Goal: Task Accomplishment & Management: Complete application form

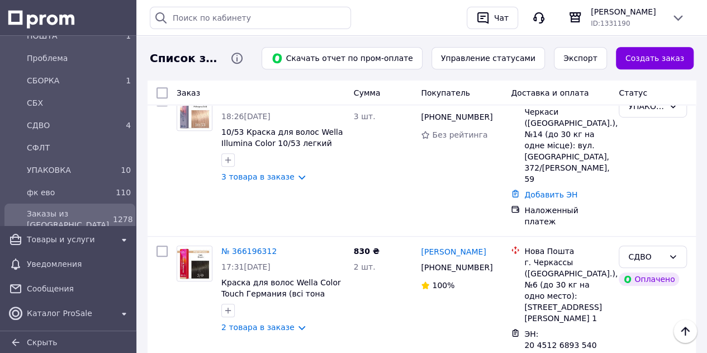
scroll to position [391, 0]
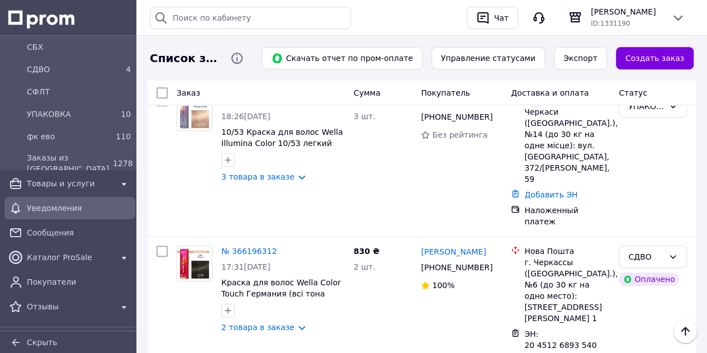
click at [98, 181] on span "Товары и услуги" at bounding box center [70, 183] width 86 height 11
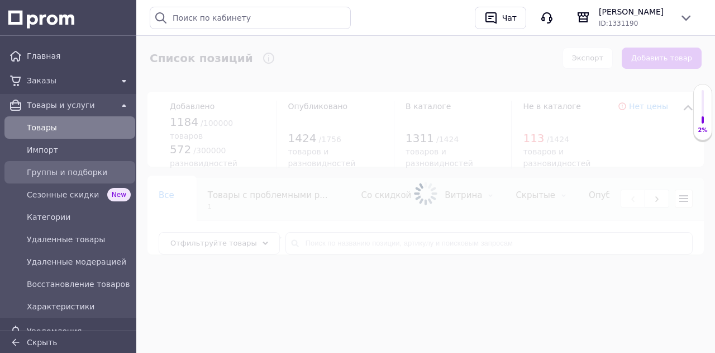
click at [105, 168] on span "Группы и подборки" at bounding box center [79, 172] width 104 height 11
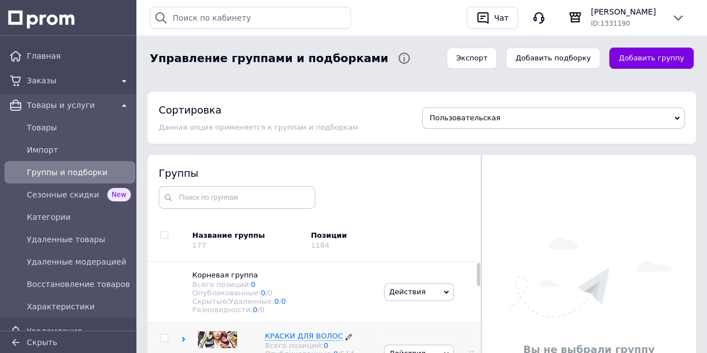
scroll to position [132, 0]
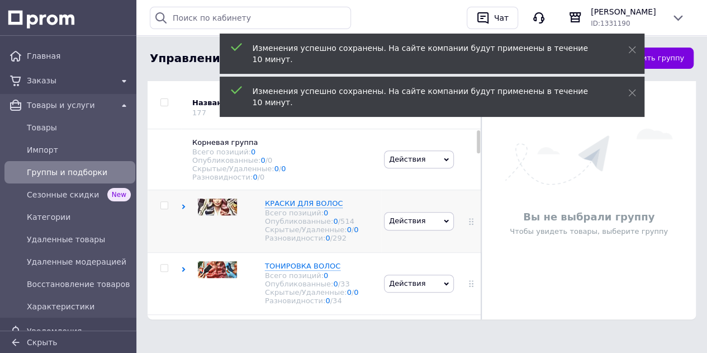
click at [182, 209] on icon at bounding box center [183, 206] width 5 height 5
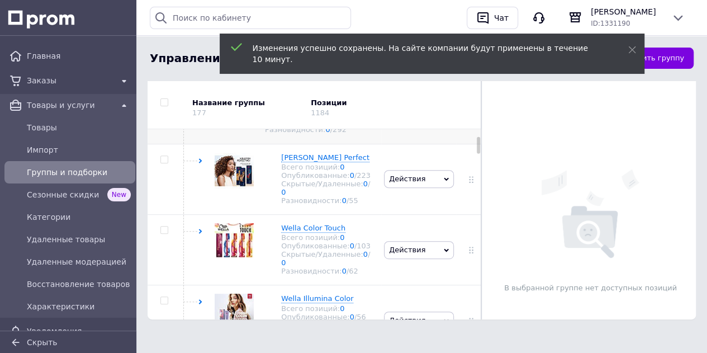
scroll to position [112, 0]
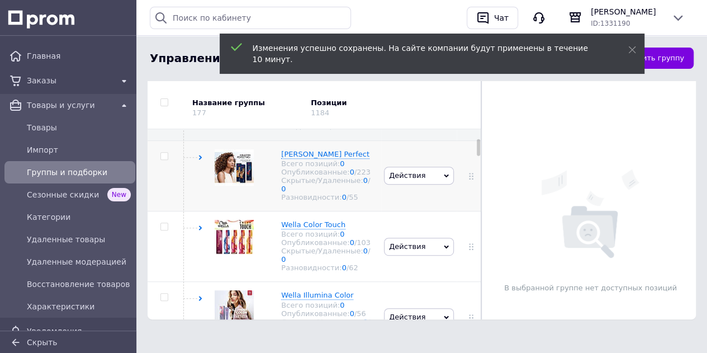
click at [197, 165] on div "Wella Koleston Perfect Всего позиций: 0 Опубликованные: 0 / 223 Скрытые/Удаленн…" at bounding box center [281, 175] width 200 height 70
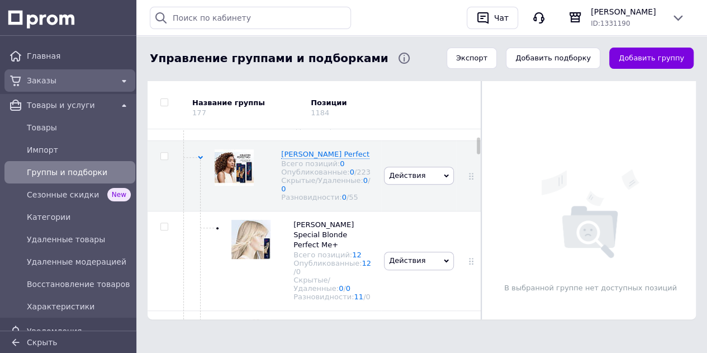
click at [44, 70] on link "Заказы" at bounding box center [70, 80] width 140 height 22
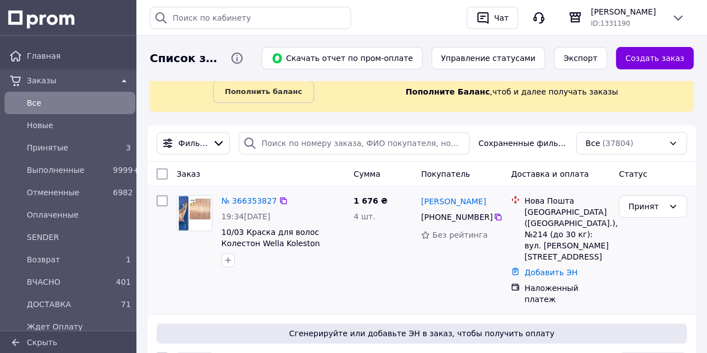
scroll to position [112, 0]
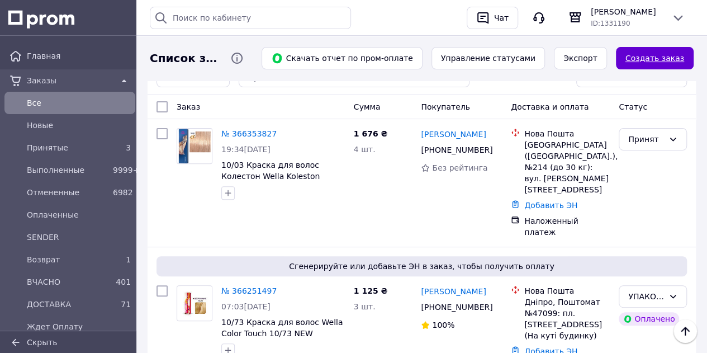
click at [666, 61] on link "Создать заказ" at bounding box center [655, 58] width 78 height 22
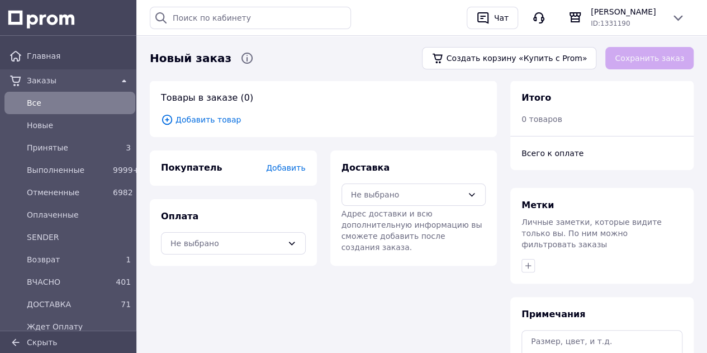
click at [289, 167] on span "Добавить" at bounding box center [285, 167] width 39 height 9
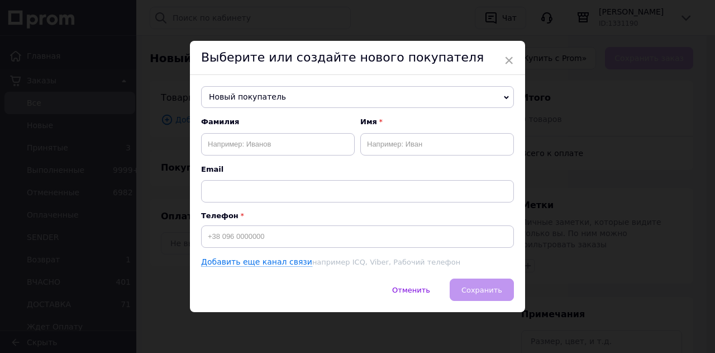
click at [287, 101] on span "Новый покупатель" at bounding box center [357, 97] width 313 height 22
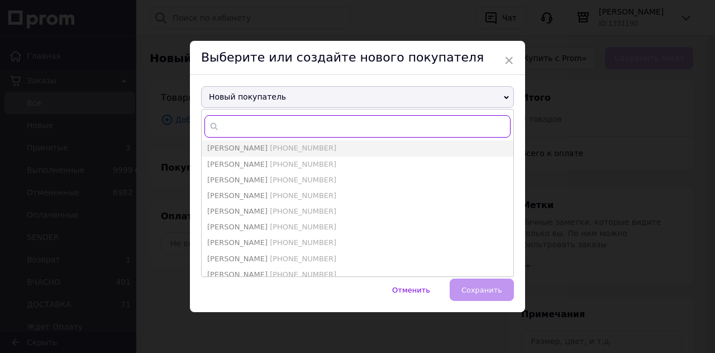
click at [271, 126] on input "text" at bounding box center [357, 126] width 306 height 22
paste input "0677213081"
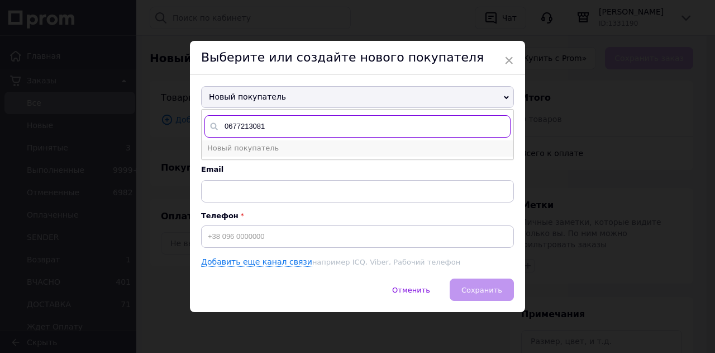
type input "0677213081"
click at [274, 150] on li "Новый покупатель" at bounding box center [358, 148] width 312 height 16
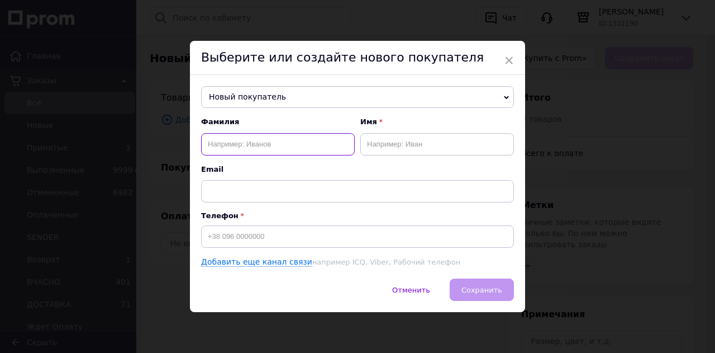
click at [269, 142] on input "text" at bounding box center [278, 144] width 154 height 22
type input "Воротинцева"
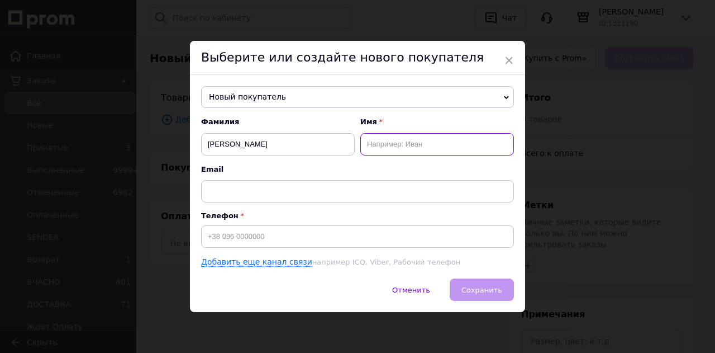
click at [377, 146] on input "text" at bounding box center [437, 144] width 154 height 22
type input "Н"
type input "Ольга"
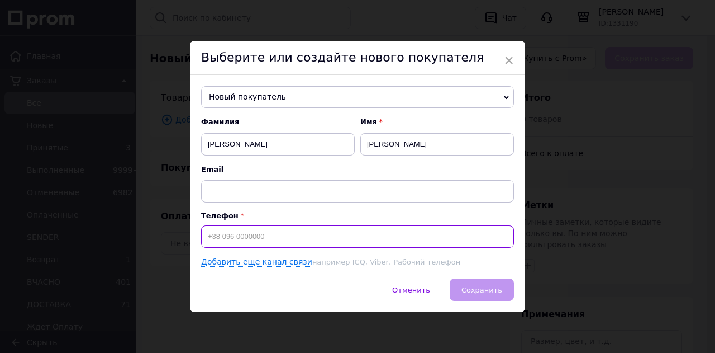
click at [399, 241] on input at bounding box center [357, 236] width 313 height 22
paste input "0677213081"
click at [205, 237] on input "0677213081" at bounding box center [357, 236] width 313 height 22
type input "+380677213081"
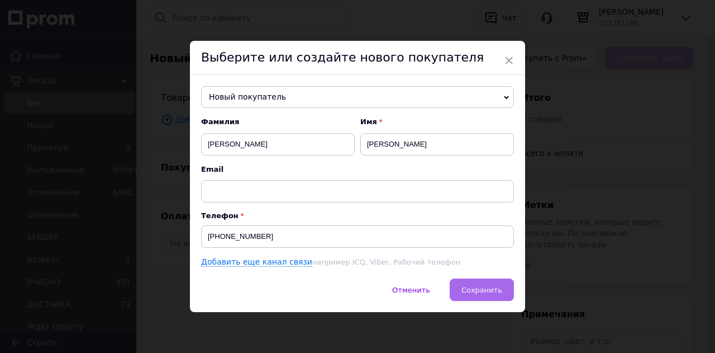
click at [471, 289] on span "Сохранить" at bounding box center [482, 290] width 41 height 8
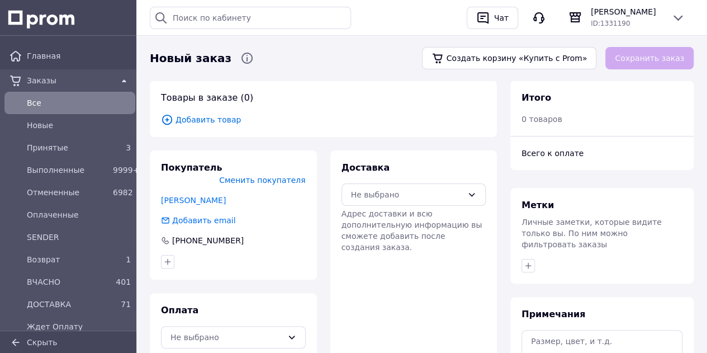
scroll to position [112, 0]
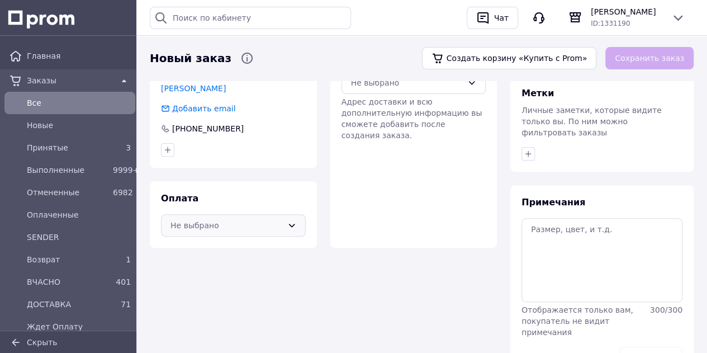
click at [272, 219] on div "Не выбрано" at bounding box center [226, 225] width 112 height 12
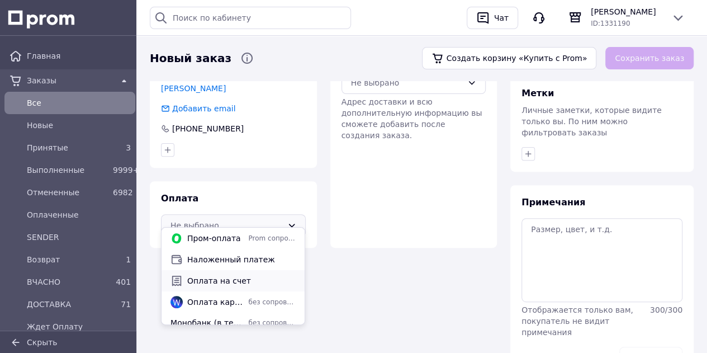
click at [247, 278] on span "Оплата на счет" at bounding box center [241, 280] width 108 height 11
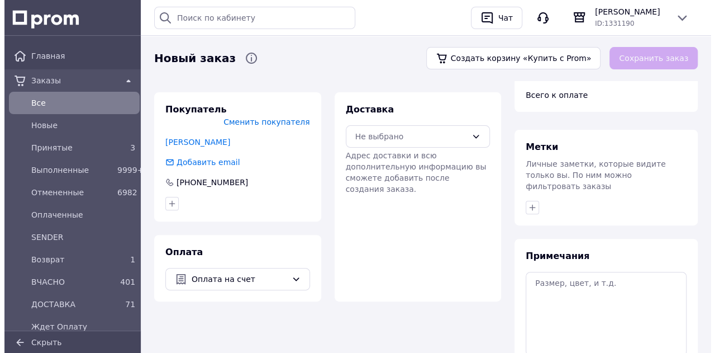
scroll to position [0, 0]
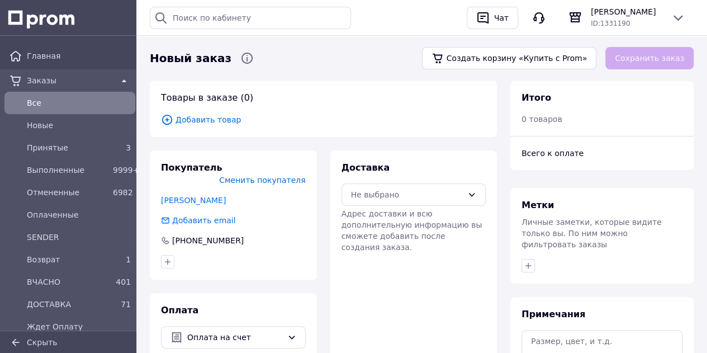
click at [202, 115] on span "Добавить товар" at bounding box center [323, 119] width 325 height 12
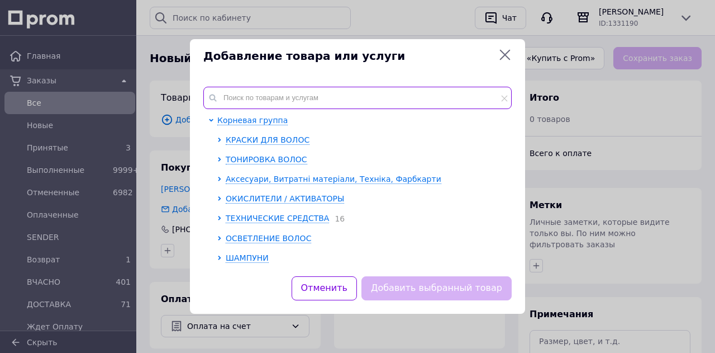
click at [273, 89] on input "text" at bounding box center [357, 98] width 308 height 22
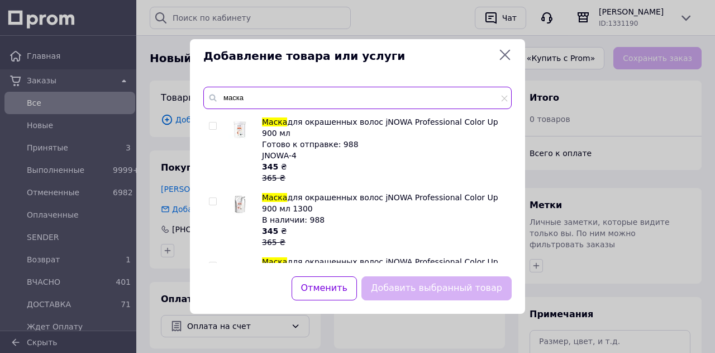
scroll to position [2504, 0]
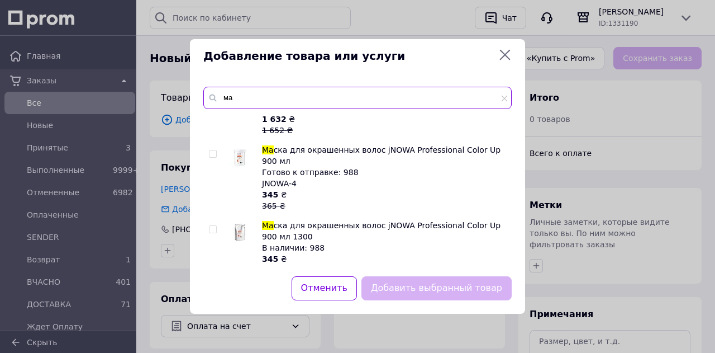
type input "м"
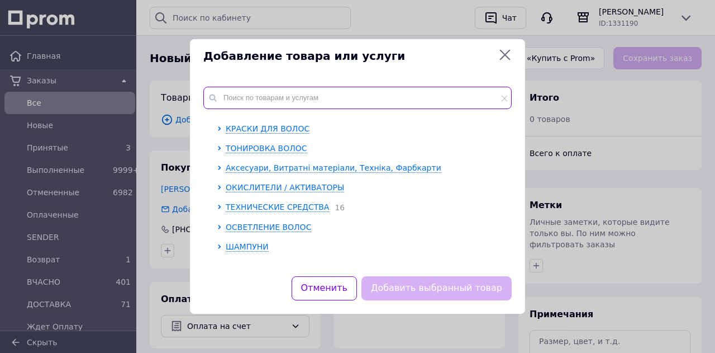
scroll to position [0, 0]
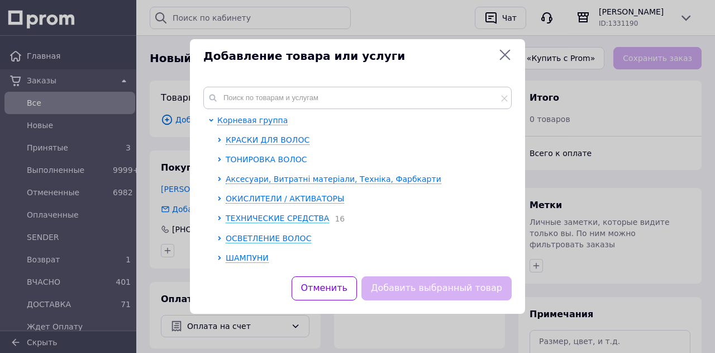
click at [273, 156] on span "ТОНИРОВКА ВОЛОС" at bounding box center [267, 159] width 82 height 9
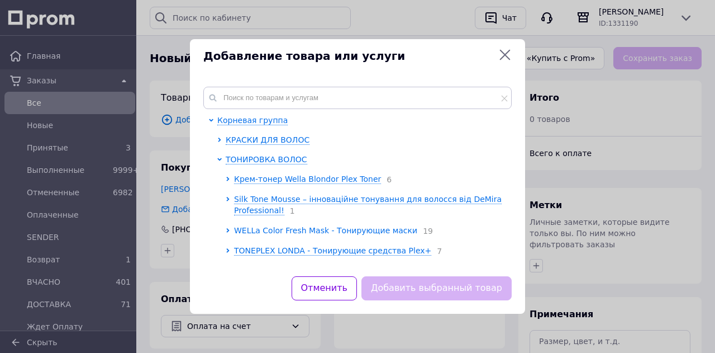
click at [288, 230] on span "WELLa Color Fresh Mask - Тонирующие маски" at bounding box center [325, 230] width 183 height 9
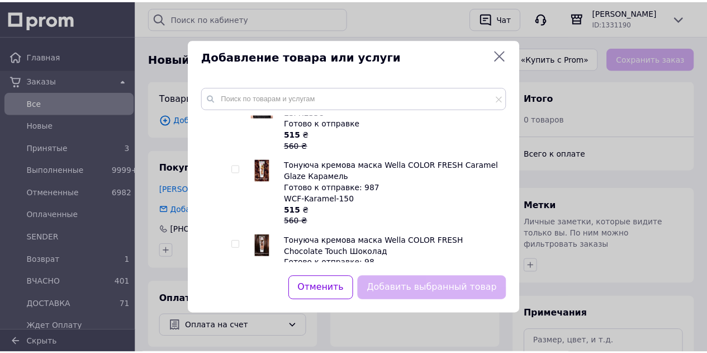
scroll to position [726, 0]
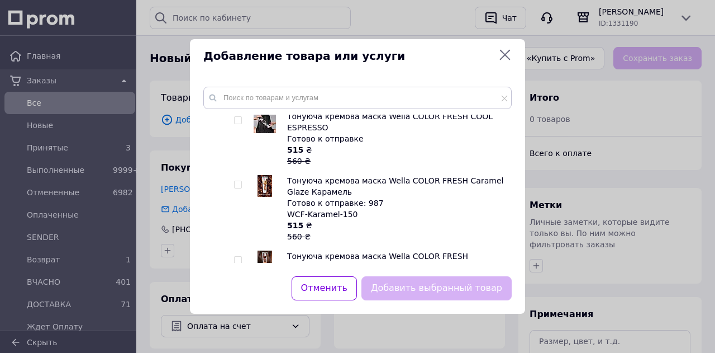
click at [240, 181] on input "checkbox" at bounding box center [237, 184] width 7 height 7
checkbox input "true"
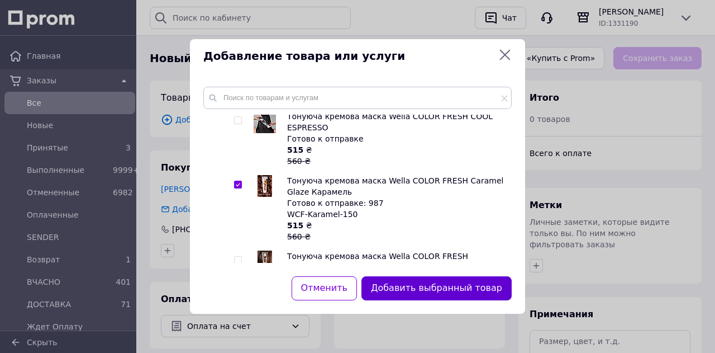
click at [423, 287] on button "Добавить выбранный товар" at bounding box center [437, 288] width 150 height 24
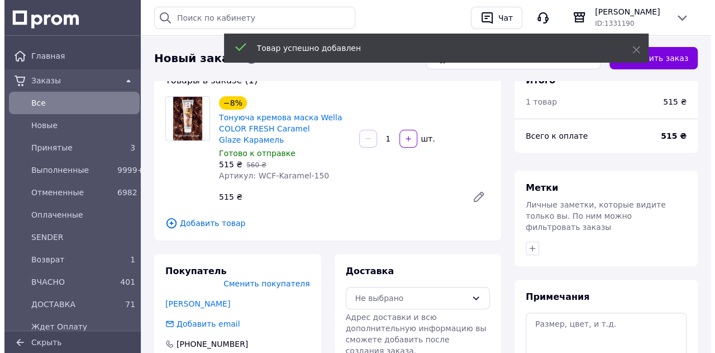
scroll to position [0, 0]
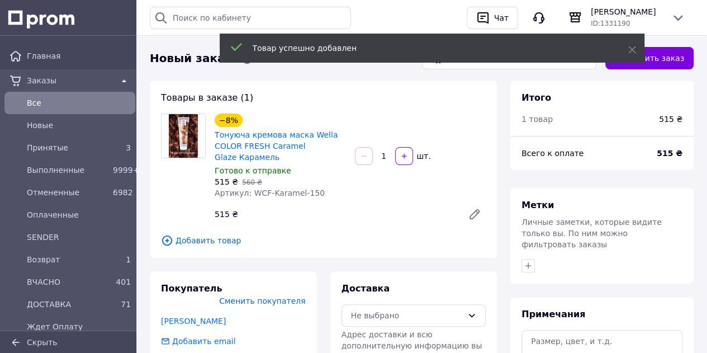
click at [220, 237] on span "Добавить товар" at bounding box center [323, 240] width 325 height 12
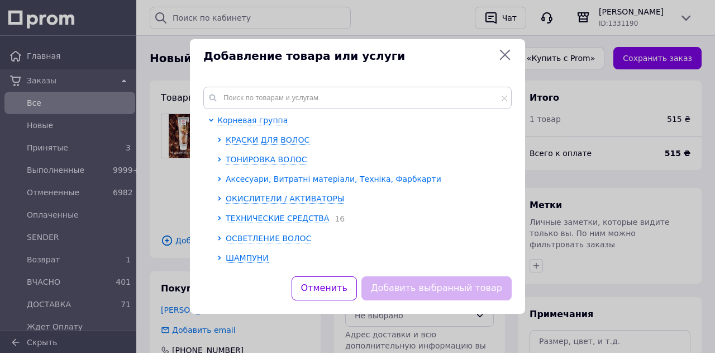
click at [280, 178] on span "Аксесуари, Витратні матеріали, Техніка, Фарбкарти" at bounding box center [334, 178] width 216 height 9
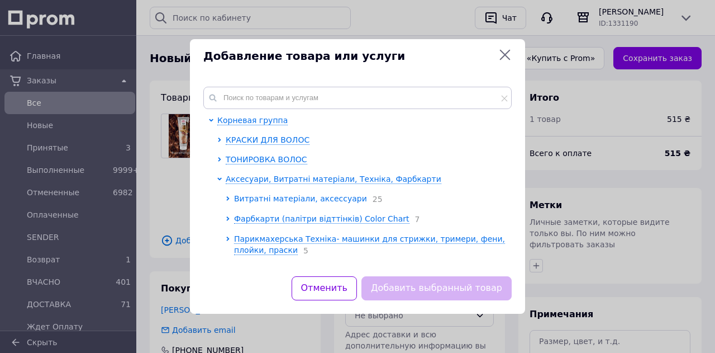
click at [305, 202] on span "Витратні матеріали, аксессуари" at bounding box center [300, 198] width 133 height 9
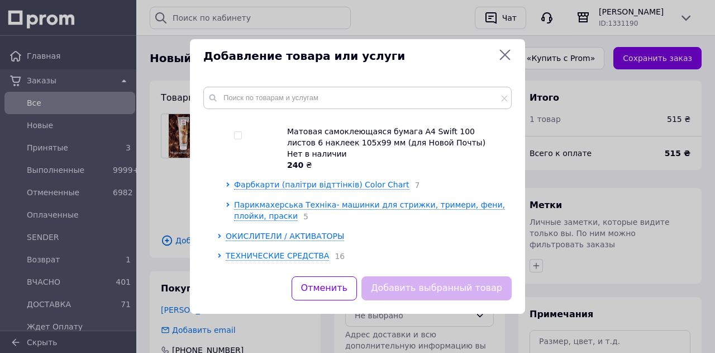
scroll to position [1285, 0]
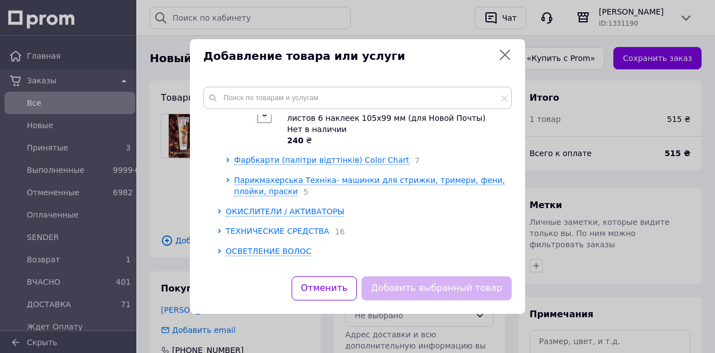
click at [307, 226] on span "ТЕХНИЧЕСКИЕ СРЕДСТВА" at bounding box center [277, 230] width 103 height 9
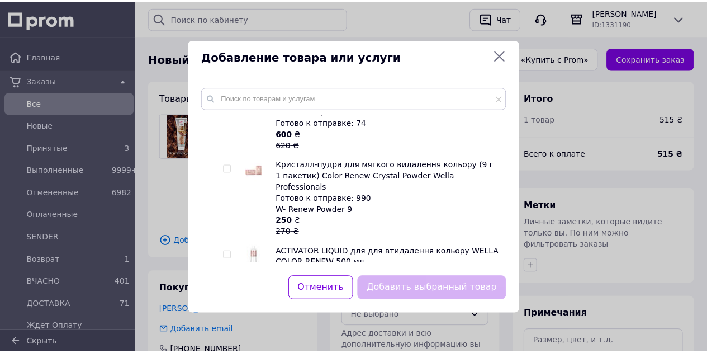
scroll to position [1453, 0]
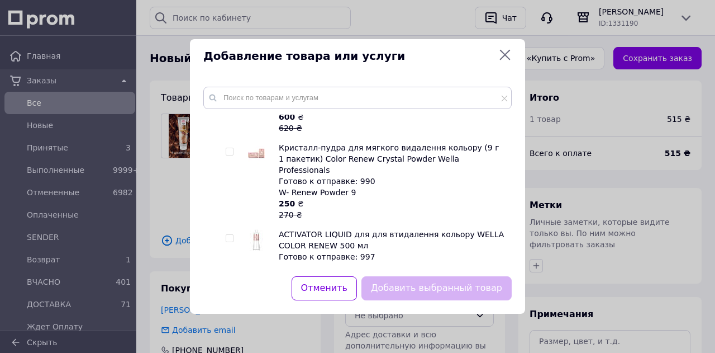
click at [229, 148] on input "checkbox" at bounding box center [229, 151] width 7 height 7
checkbox input "true"
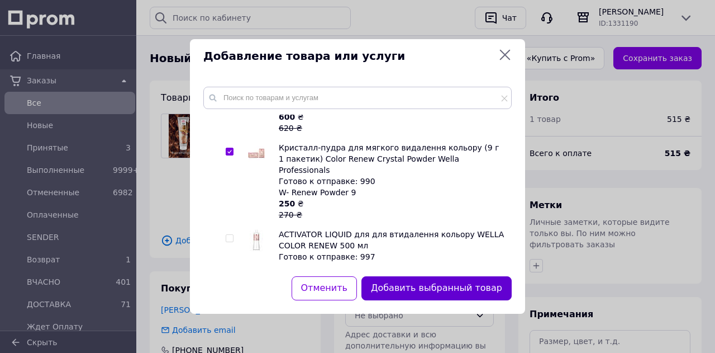
click at [421, 291] on button "Добавить выбранный товар" at bounding box center [437, 288] width 150 height 24
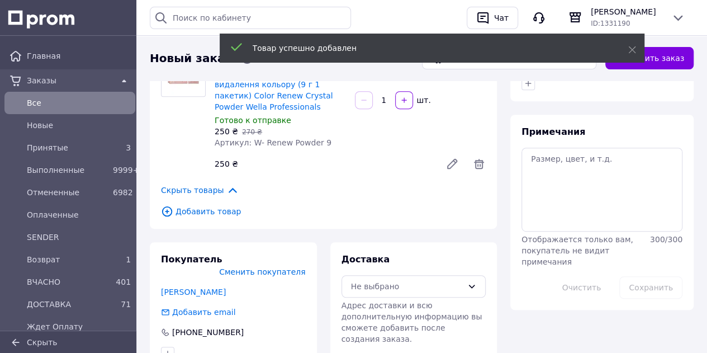
scroll to position [223, 0]
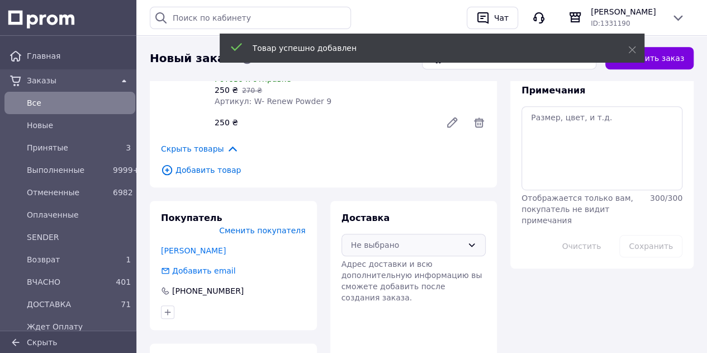
click at [399, 242] on div "Не выбрано" at bounding box center [407, 245] width 112 height 12
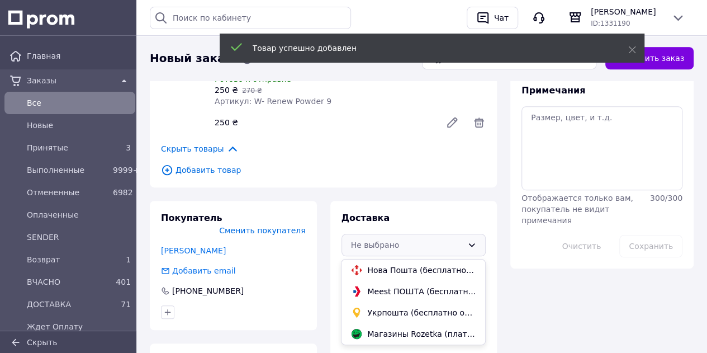
click at [405, 272] on span "Нова Пошта (бесплатно от 5000 ₴)" at bounding box center [421, 269] width 108 height 11
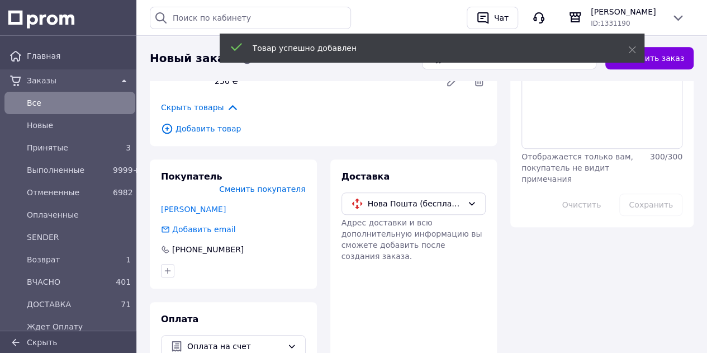
scroll to position [306, 0]
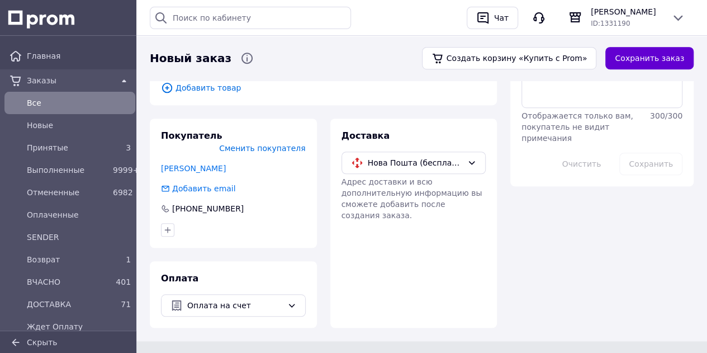
click at [655, 58] on button "Сохранить заказ" at bounding box center [649, 58] width 88 height 22
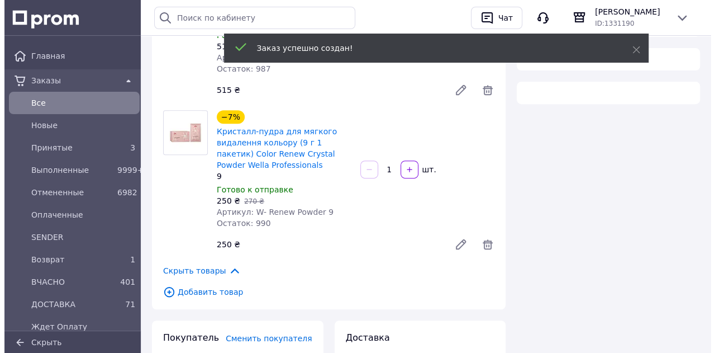
scroll to position [306, 0]
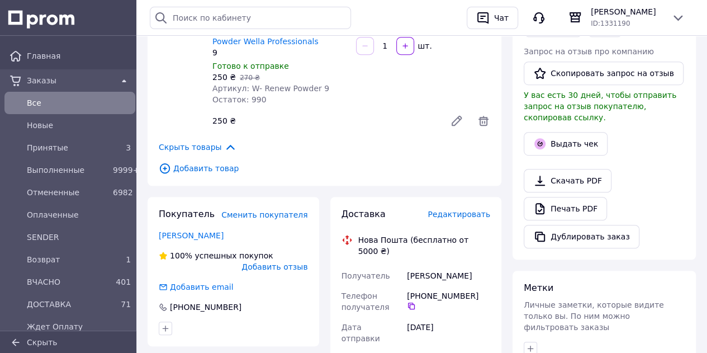
click at [448, 212] on span "Редактировать" at bounding box center [458, 214] width 63 height 9
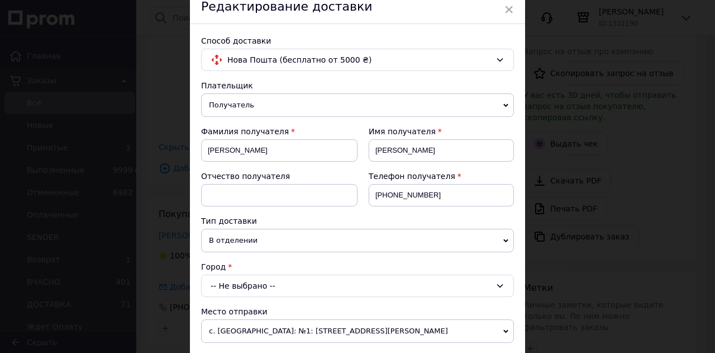
scroll to position [112, 0]
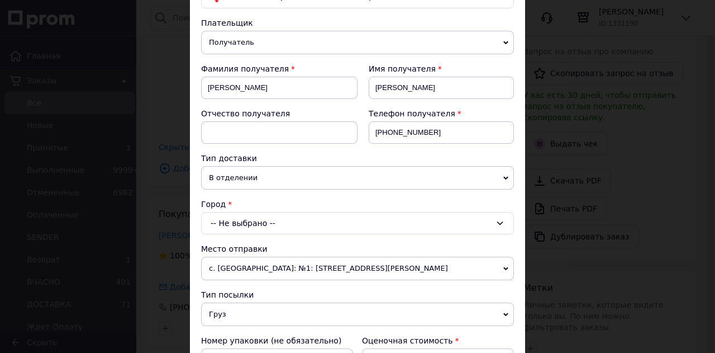
click at [349, 221] on div "-- Не выбрано --" at bounding box center [357, 223] width 313 height 22
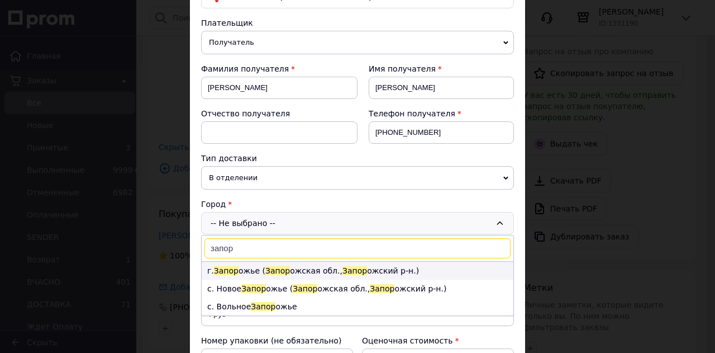
type input "запор"
click at [323, 267] on li "г. Запор ожье ( Запор ожская обл., Запор ожский р-н.)" at bounding box center [358, 270] width 312 height 18
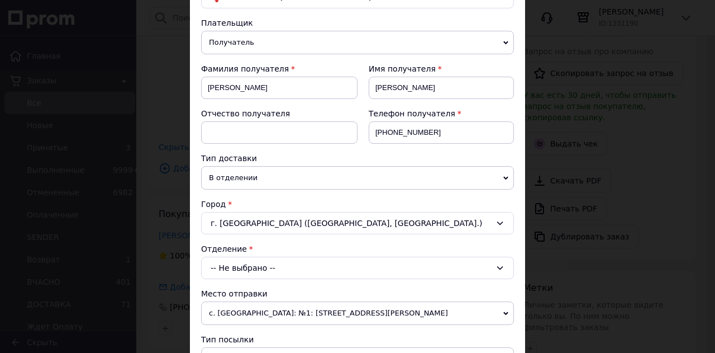
click at [268, 268] on div "-- Не выбрано --" at bounding box center [357, 267] width 313 height 22
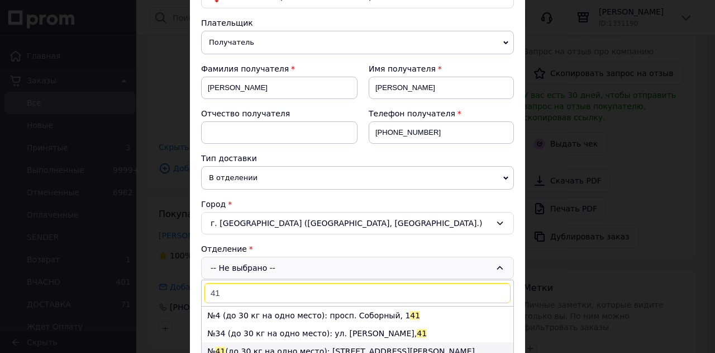
type input "41"
click at [275, 349] on li "№ 41 (до 30 кг на одно место): ул. Бочарова, 3" at bounding box center [358, 351] width 312 height 18
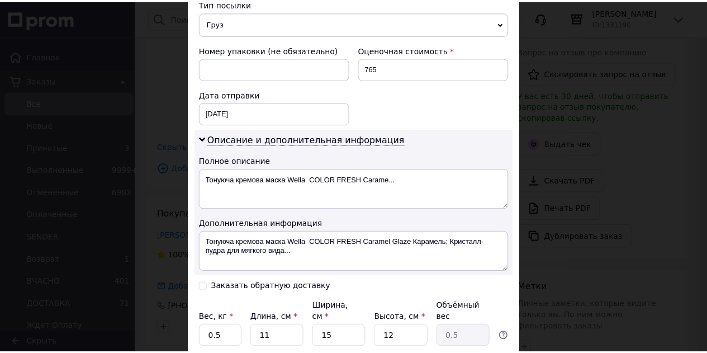
scroll to position [529, 0]
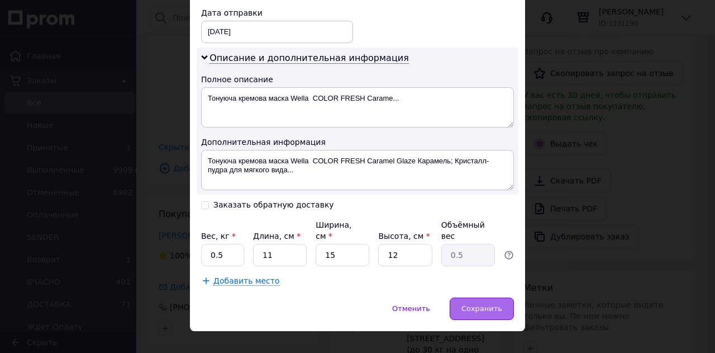
click at [482, 297] on div "Сохранить" at bounding box center [482, 308] width 64 height 22
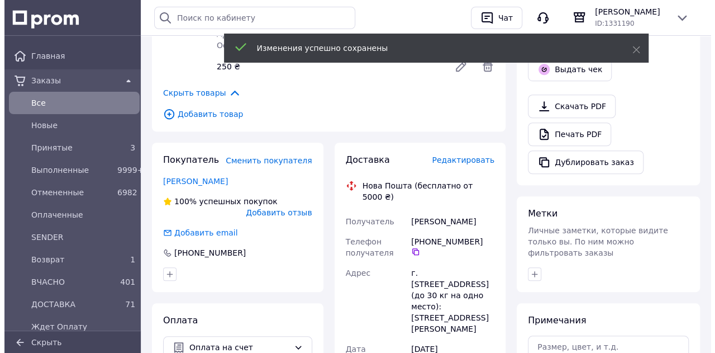
scroll to position [362, 0]
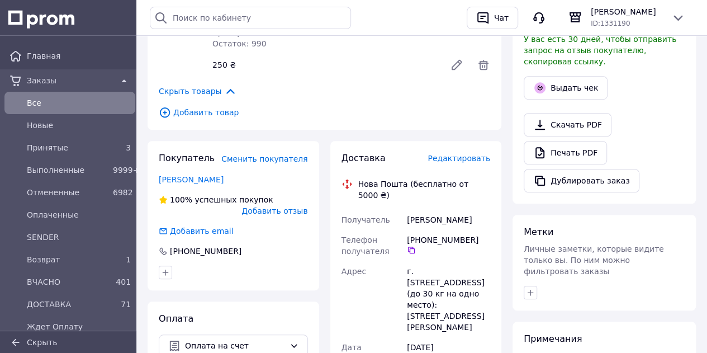
click at [469, 163] on span "Редактировать" at bounding box center [458, 158] width 63 height 9
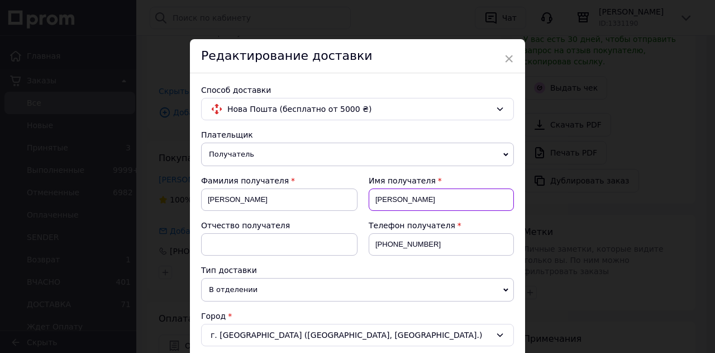
drag, startPoint x: 403, startPoint y: 196, endPoint x: 358, endPoint y: 195, distance: 45.3
click at [358, 196] on div "Имя получателя Ольга" at bounding box center [436, 197] width 156 height 45
type input "Олександр"
drag, startPoint x: 431, startPoint y: 244, endPoint x: 374, endPoint y: 248, distance: 56.6
click at [372, 248] on input "+380677213081" at bounding box center [441, 244] width 145 height 22
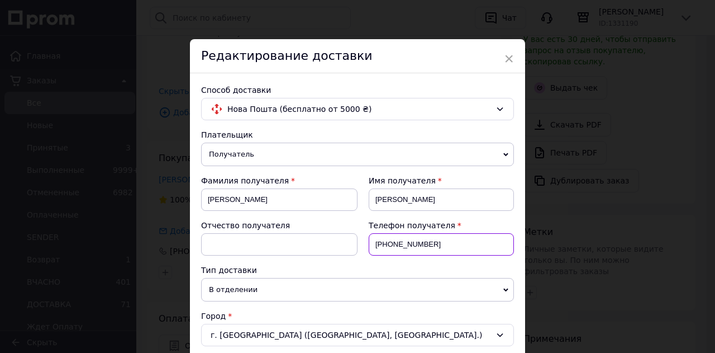
paste input
click at [374, 244] on input "0677213081" at bounding box center [441, 244] width 145 height 22
type input "+380677213081"
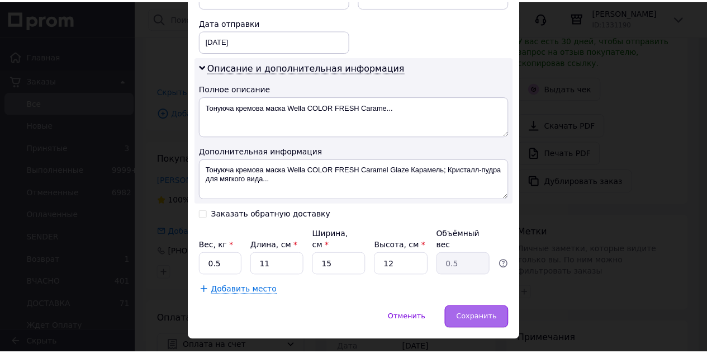
scroll to position [529, 0]
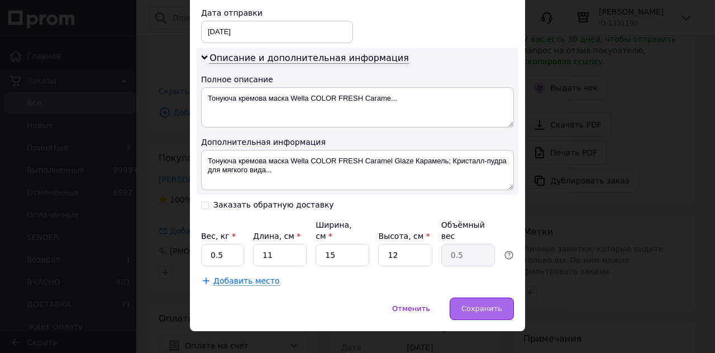
click at [478, 304] on span "Сохранить" at bounding box center [482, 308] width 41 height 8
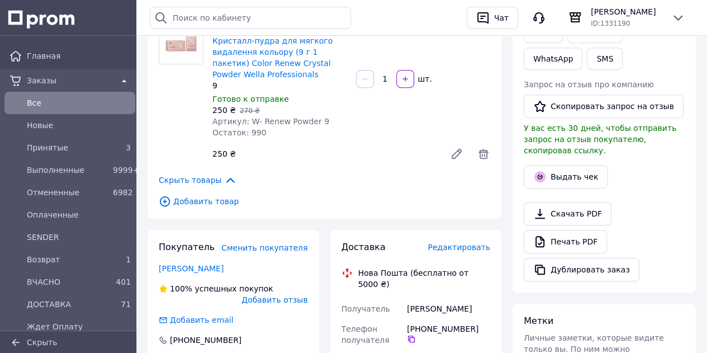
scroll to position [194, 0]
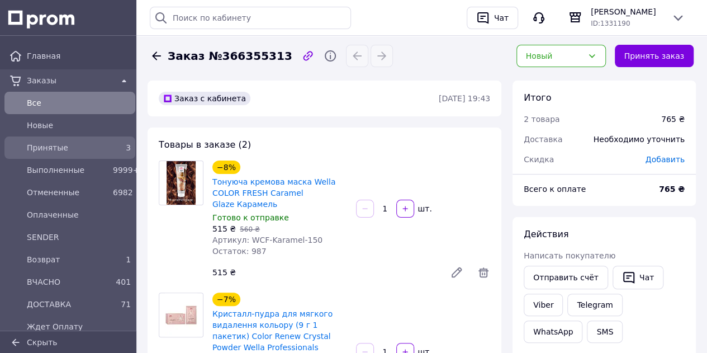
click at [111, 152] on div "3" at bounding box center [122, 148] width 22 height 16
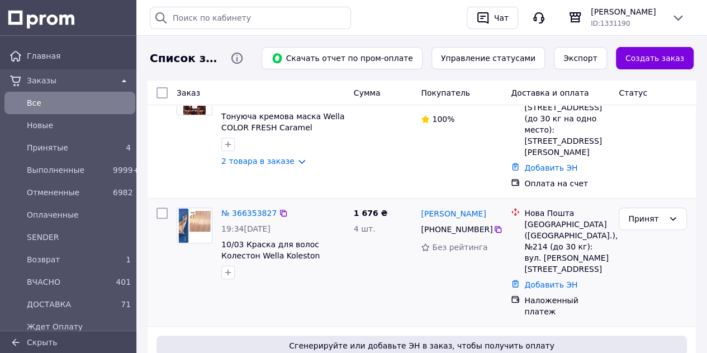
scroll to position [168, 0]
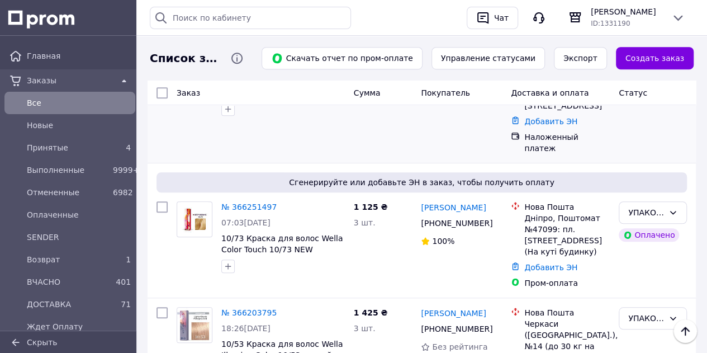
scroll to position [279, 0]
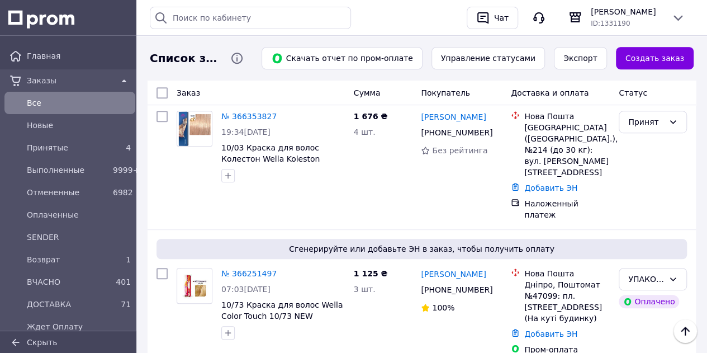
scroll to position [168, 0]
